Goal: Find specific page/section: Find specific page/section

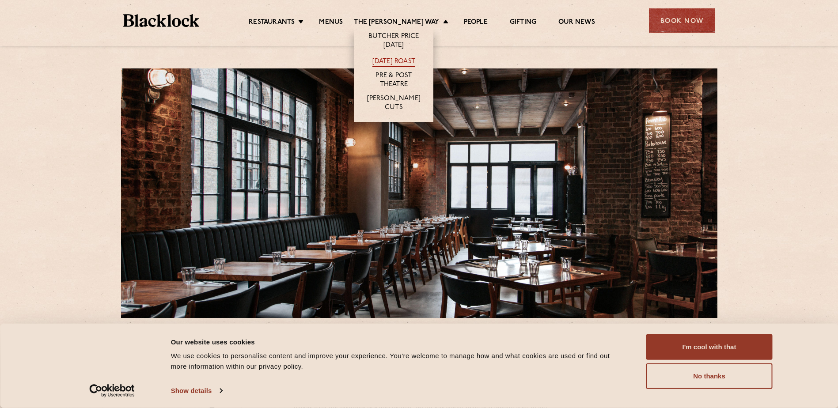
click at [415, 57] on link "[DATE] Roast" at bounding box center [394, 62] width 43 height 10
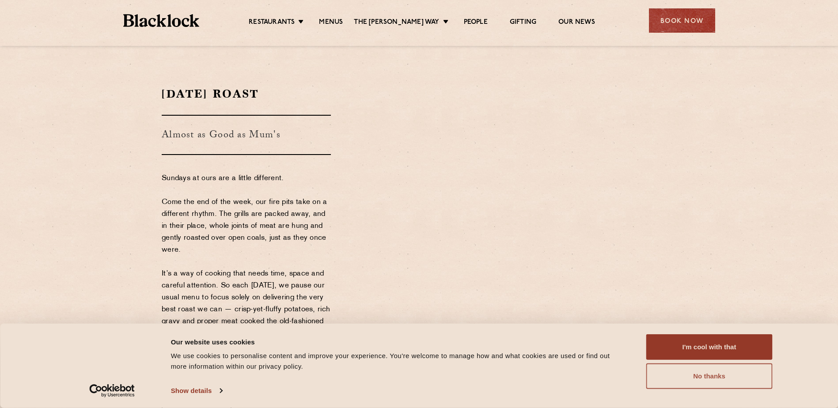
click at [746, 367] on button "No thanks" at bounding box center [709, 377] width 126 height 26
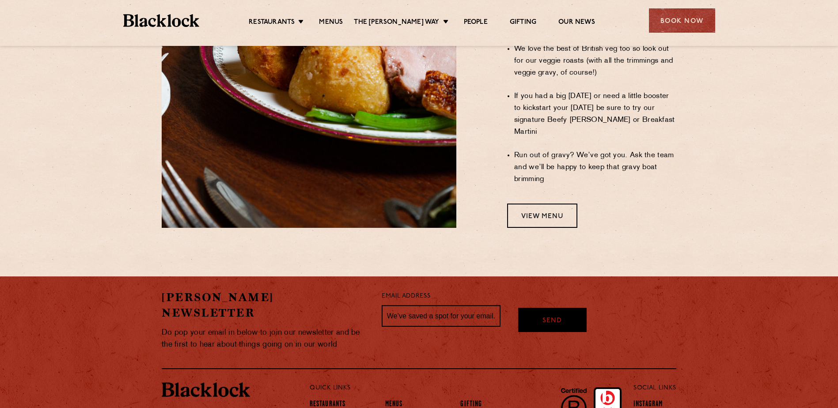
scroll to position [747, 0]
